Goal: Find specific page/section: Find specific page/section

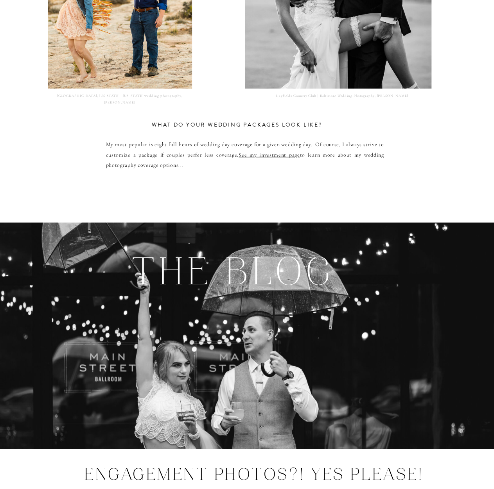
scroll to position [3987, 0]
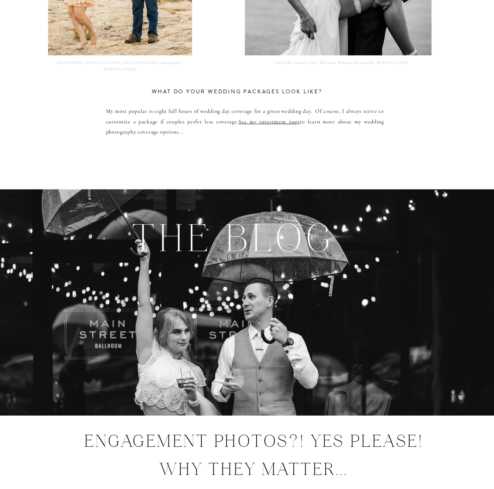
click at [274, 122] on link "See my investment page" at bounding box center [268, 121] width 61 height 7
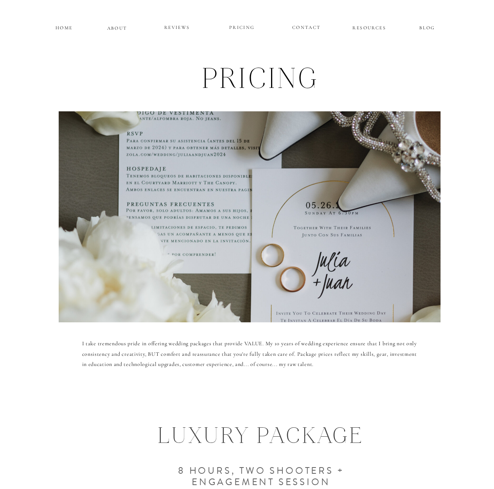
click at [115, 28] on p "ABOUT" at bounding box center [117, 27] width 20 height 7
